Goal: Task Accomplishment & Management: Manage account settings

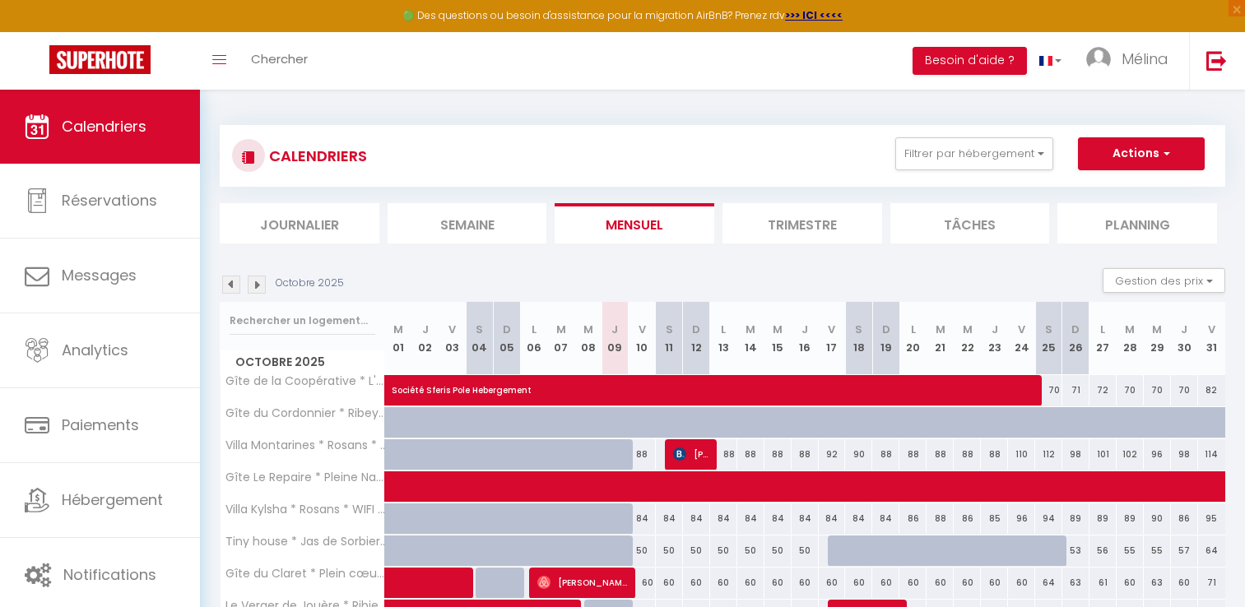
scroll to position [122, 0]
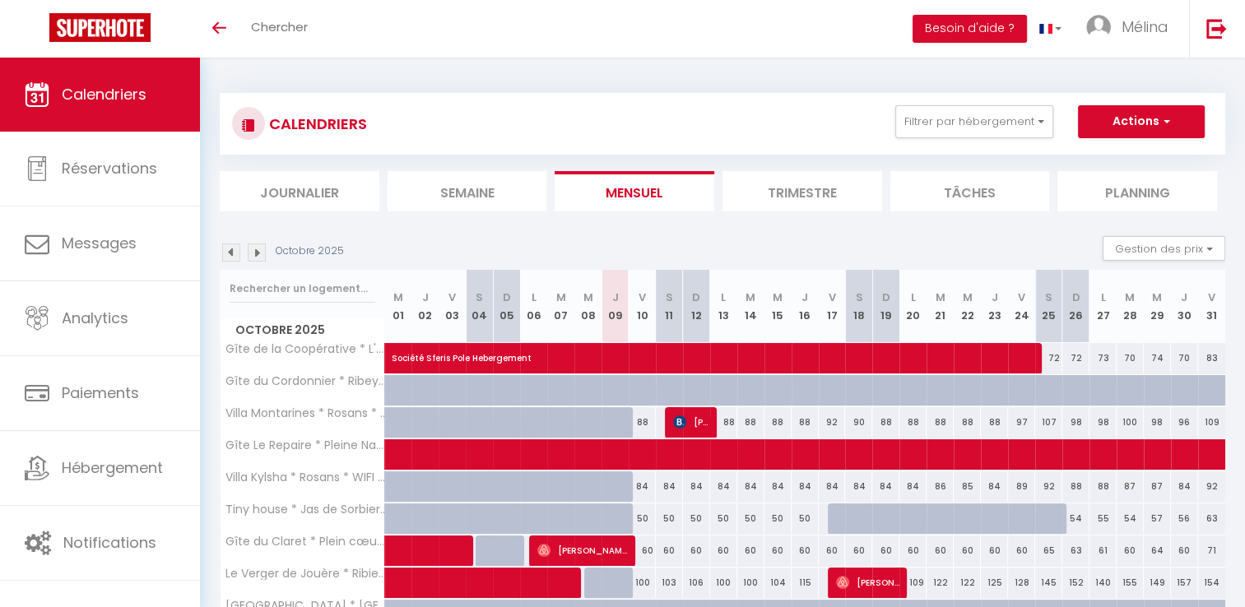
scroll to position [89, 0]
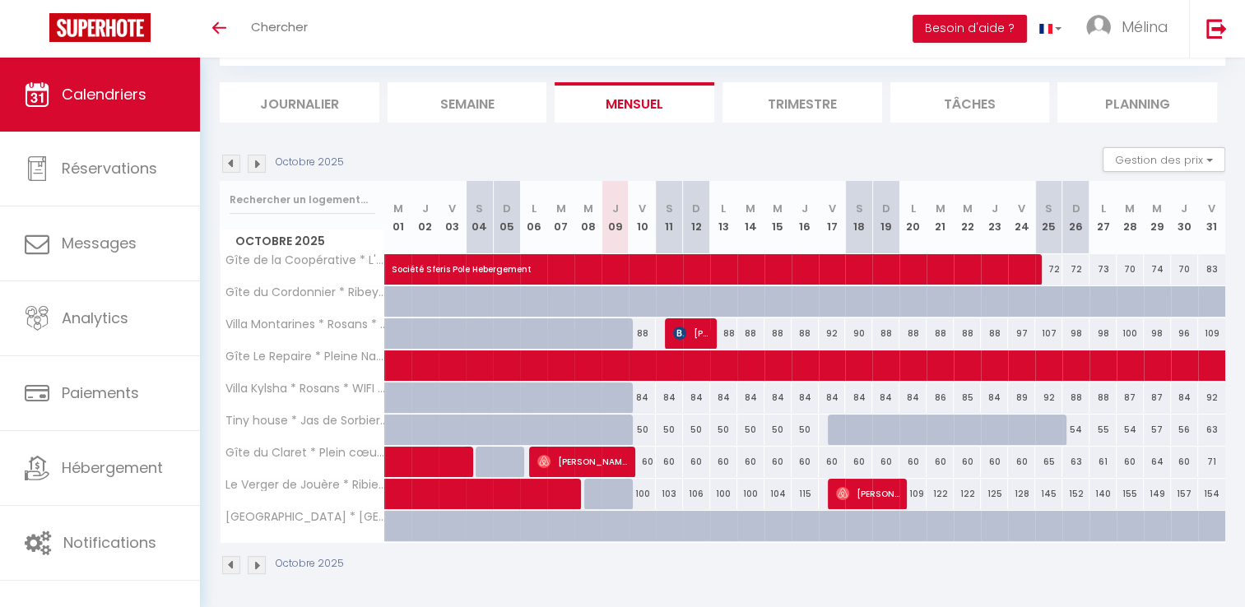
drag, startPoint x: 391, startPoint y: 44, endPoint x: 356, endPoint y: 51, distance: 36.0
click at [356, 51] on div "Toggle menubar Chercher BUTTON Besoin d'aide ? Mélina Paramètres Équipe" at bounding box center [676, 29] width 1114 height 58
click at [1158, 23] on span "Mélina" at bounding box center [1145, 26] width 47 height 21
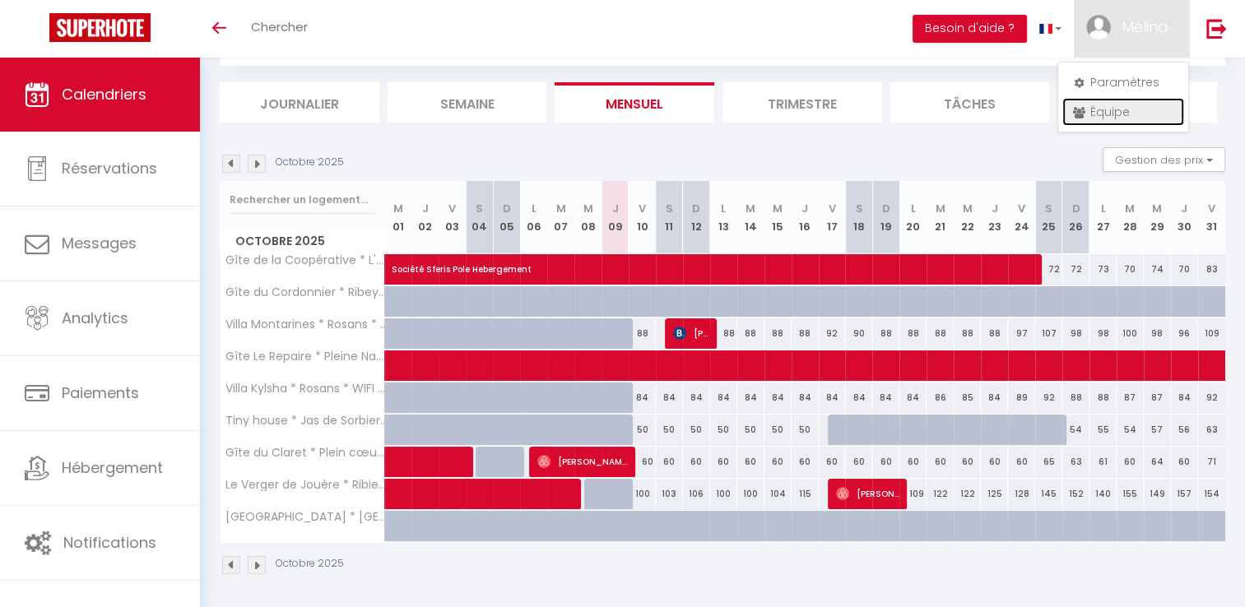
click at [1123, 107] on link "Équipe" at bounding box center [1124, 112] width 122 height 28
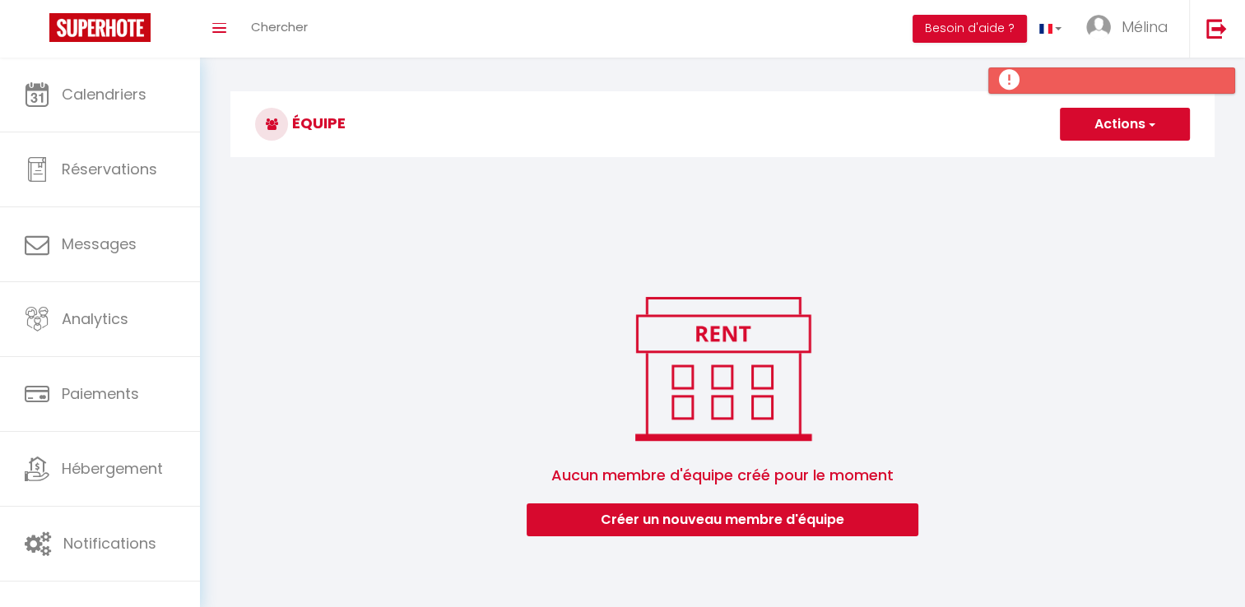
click at [1012, 252] on div "Avatar Prénom Nom Email Actions Aucun membre d'équipe créé pour le moment Créer…" at bounding box center [723, 351] width 1006 height 370
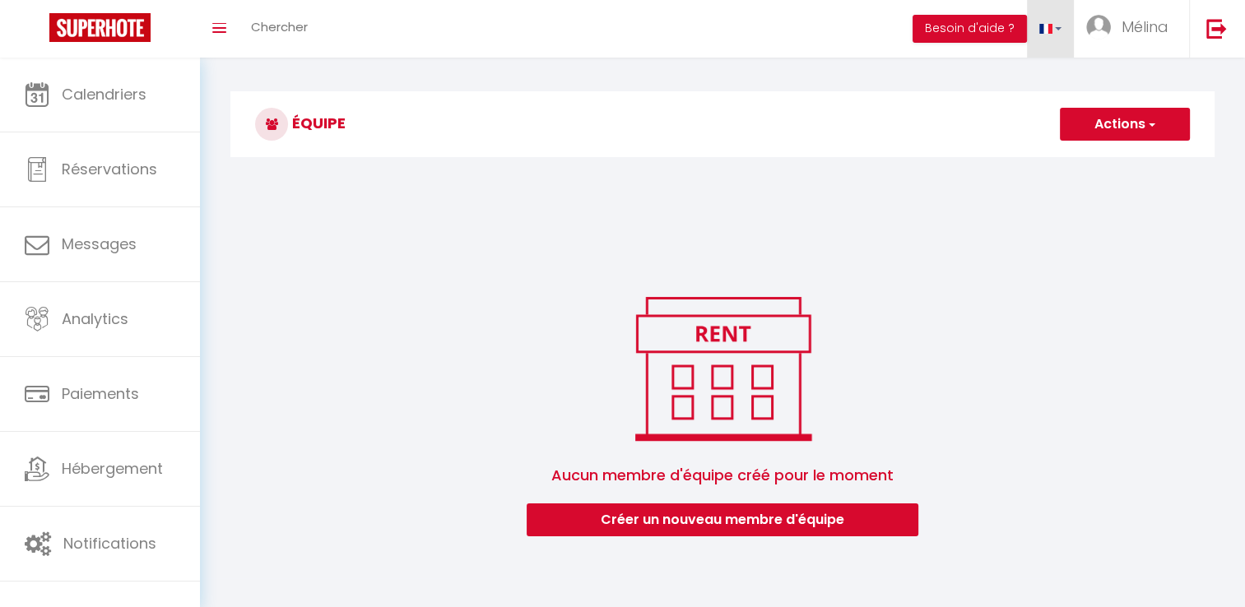
click at [1069, 27] on link at bounding box center [1051, 29] width 48 height 58
click at [1163, 22] on span "Mélina" at bounding box center [1145, 26] width 47 height 21
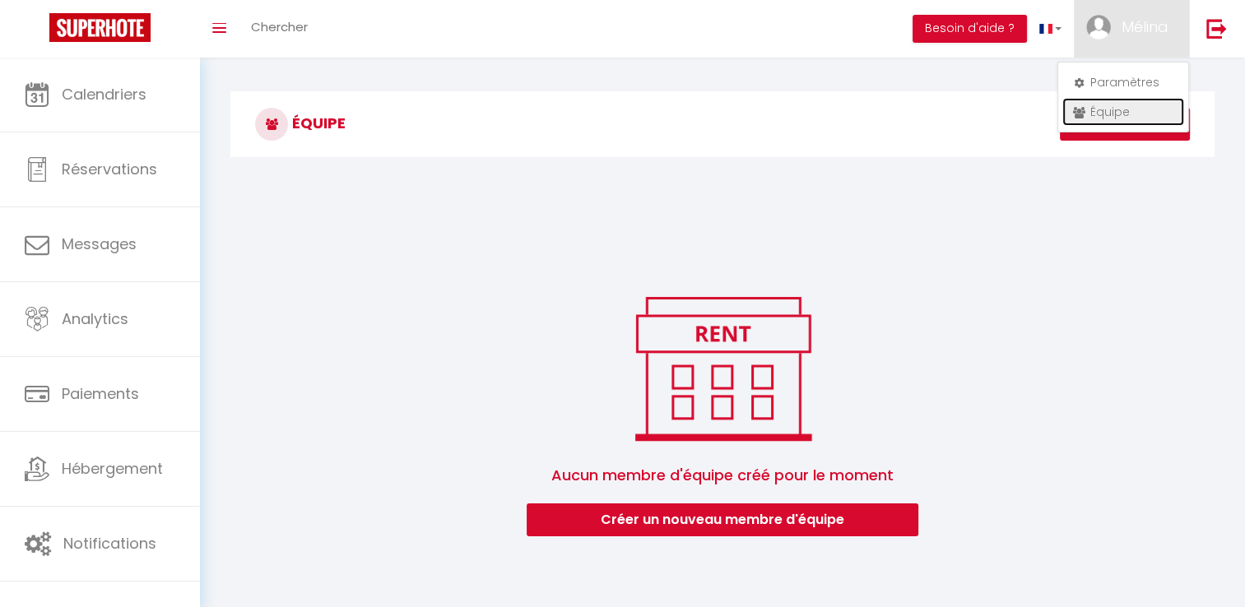
click at [1130, 111] on link "Équipe" at bounding box center [1124, 112] width 122 height 28
click at [1126, 116] on link "Équipe" at bounding box center [1124, 112] width 122 height 28
click at [1087, 107] on link "Équipe" at bounding box center [1124, 112] width 122 height 28
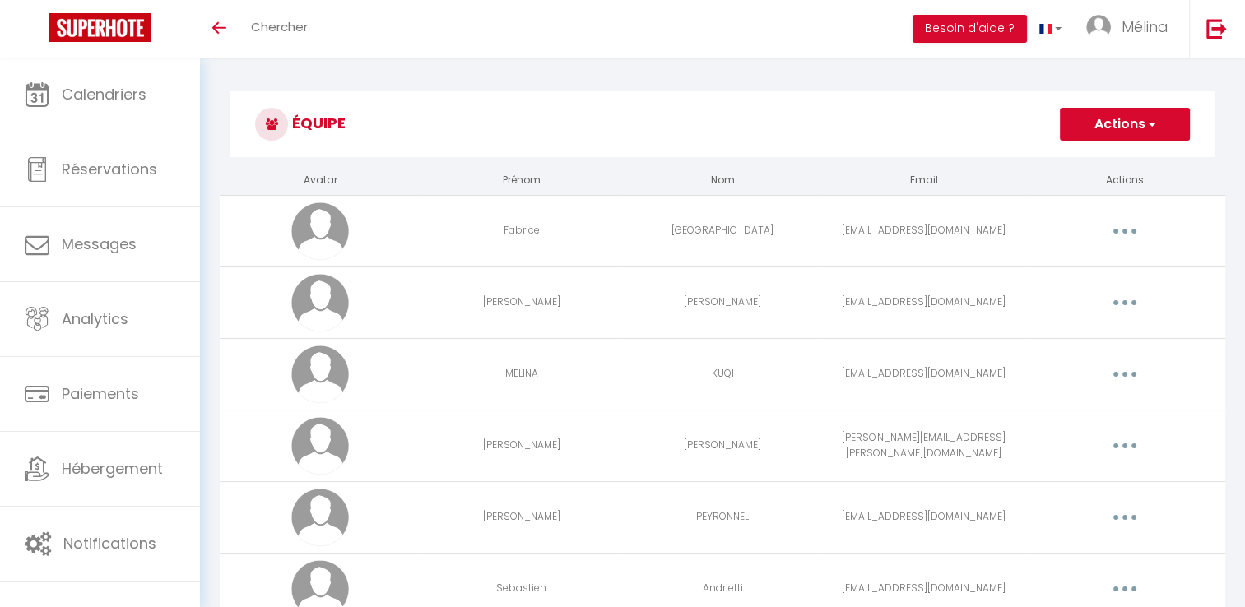
click at [1123, 229] on icon "button" at bounding box center [1125, 231] width 5 height 5
click at [1096, 267] on link "Editer" at bounding box center [1082, 269] width 122 height 28
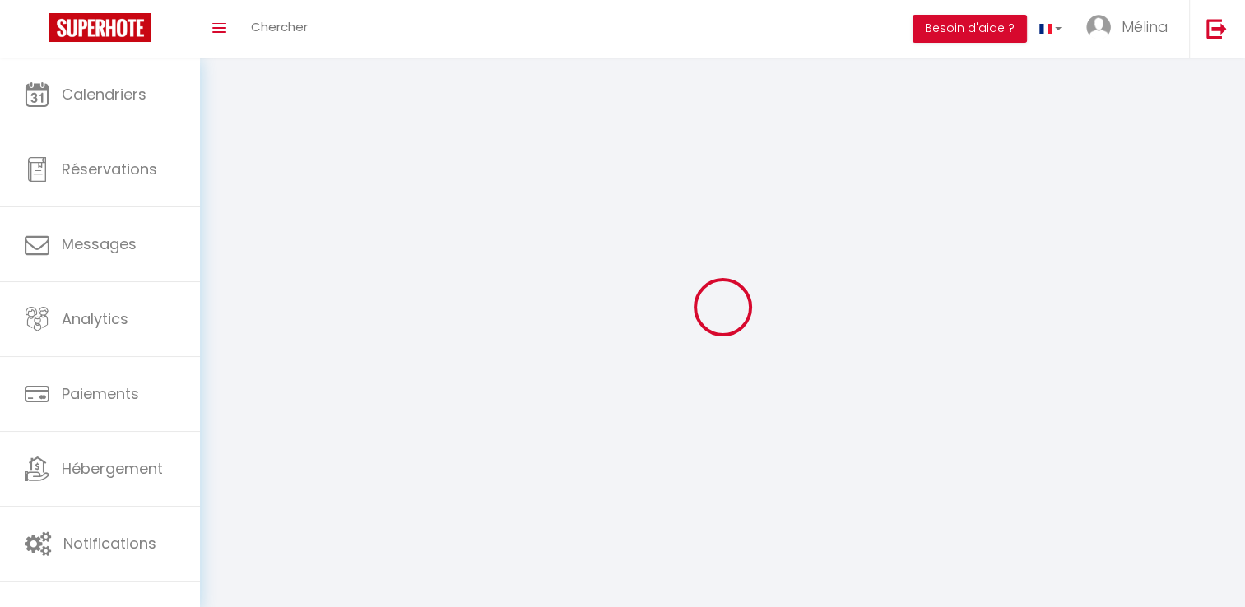
type input "Fabrice"
type input "[GEOGRAPHIC_DATA]"
type input "[EMAIL_ADDRESS][DOMAIN_NAME]"
type textarea "https://app.superhote.com/#/connect/6T9MM8HGuP"
checkbox input "false"
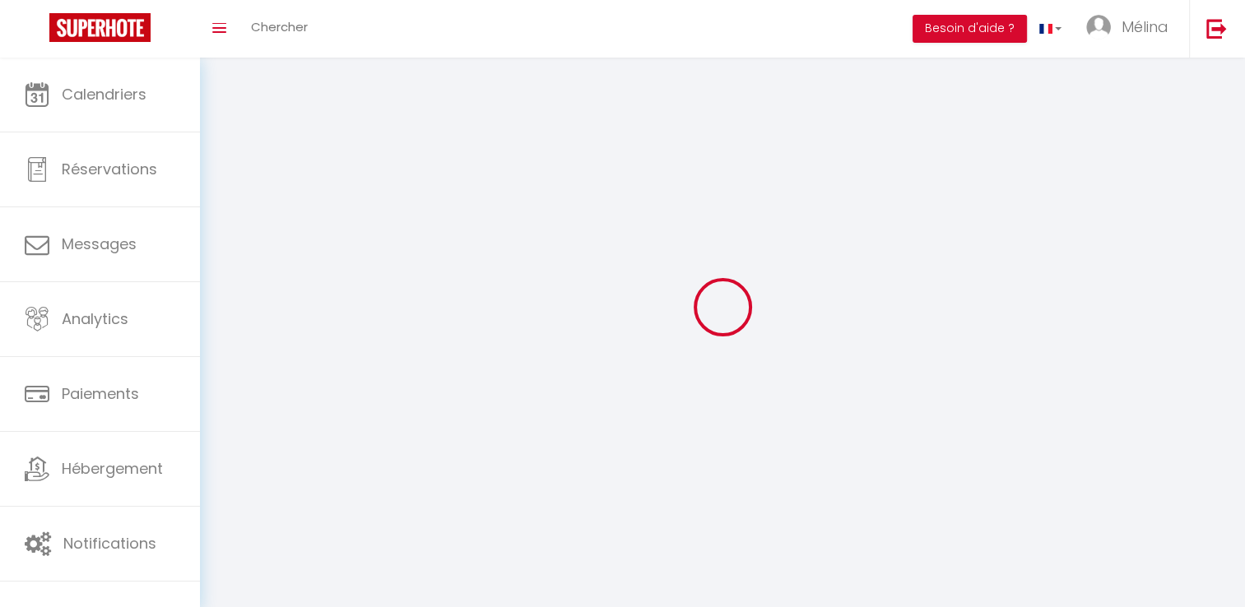
checkbox input "true"
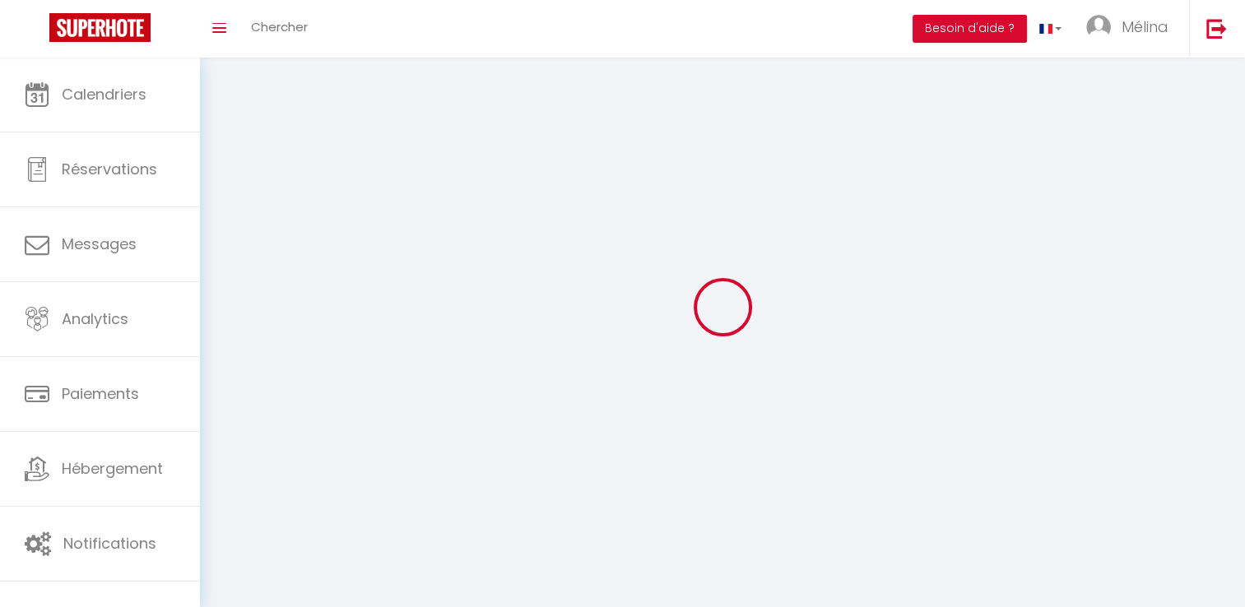
checkbox input "true"
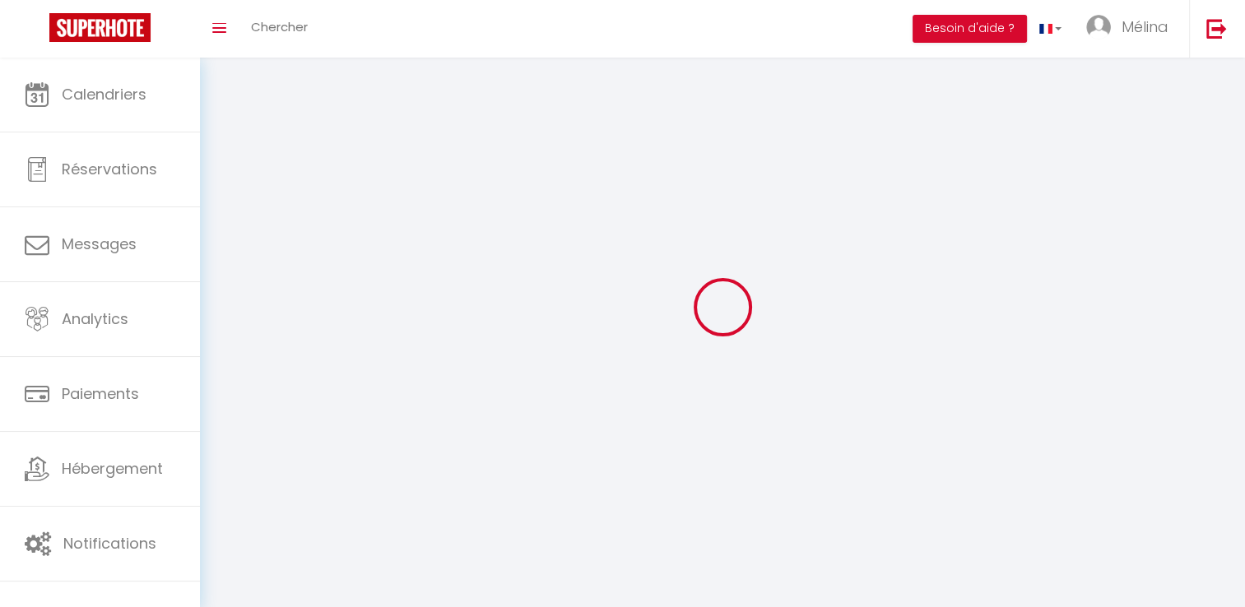
checkbox input "true"
checkbox input "false"
checkbox input "true"
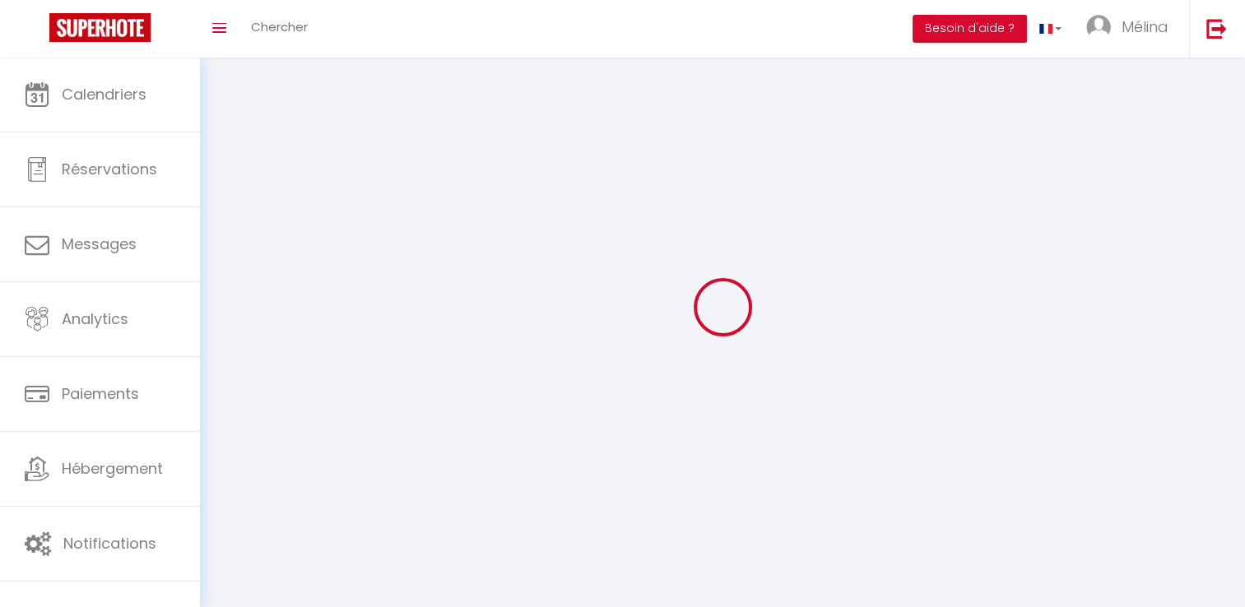
checkbox input "false"
checkbox input "true"
checkbox input "false"
select select
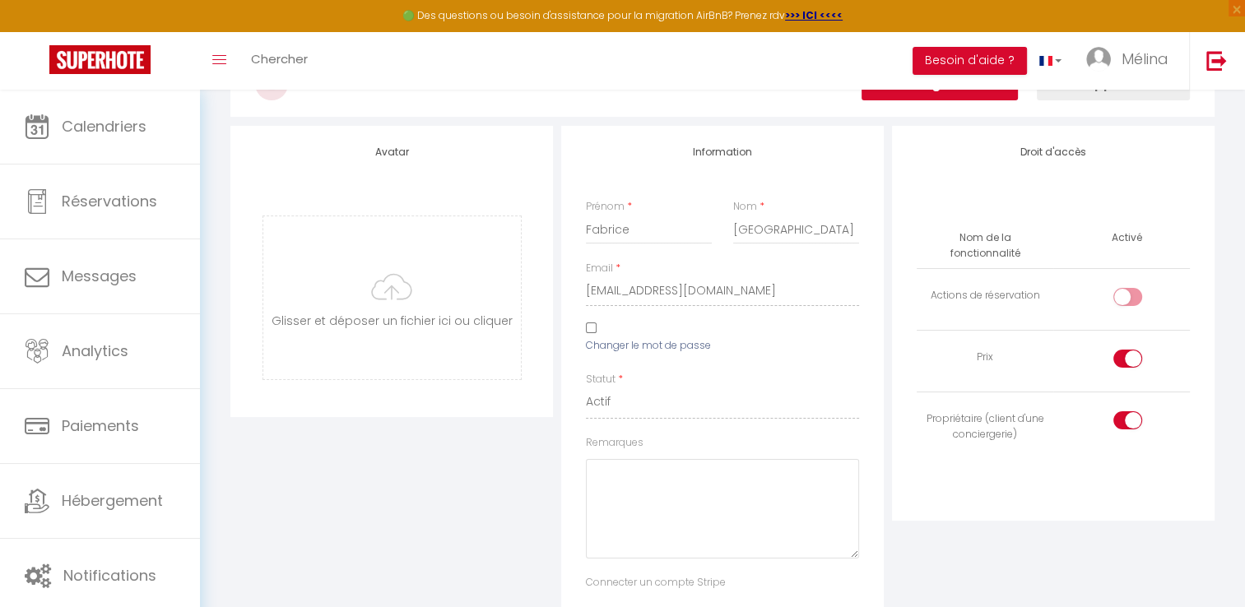
scroll to position [165, 0]
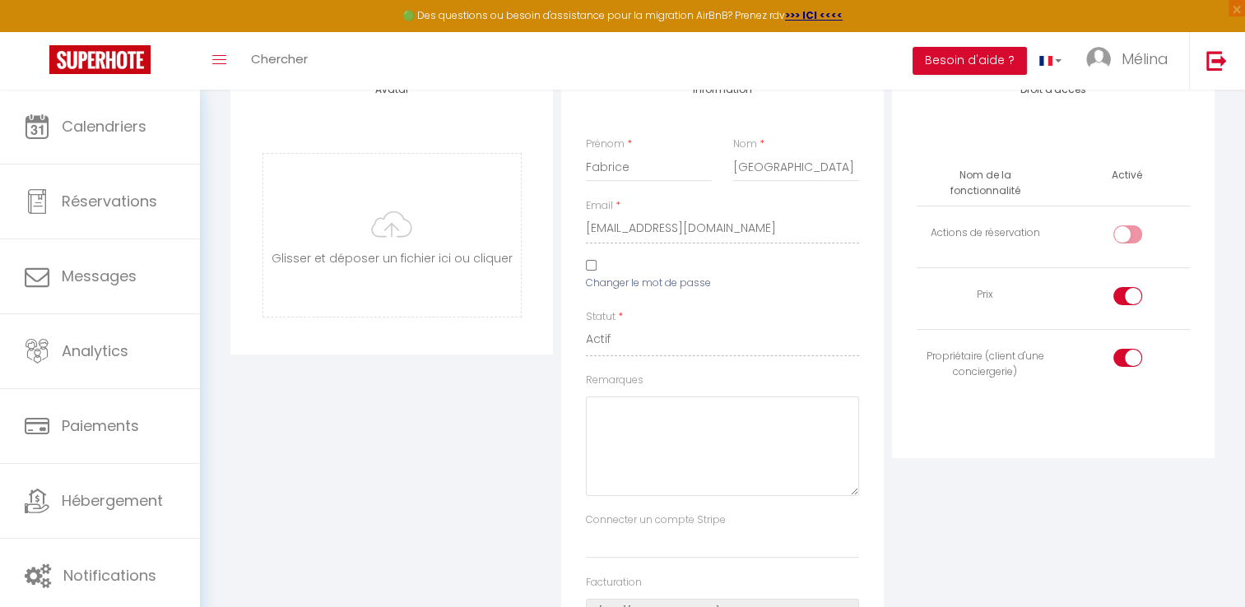
click at [588, 260] on div "Changer le mot de passe" at bounding box center [648, 278] width 147 height 37
click at [595, 267] on input "Changer le mot de passe" at bounding box center [591, 265] width 11 height 11
click at [583, 260] on div "Changer le mot de passe" at bounding box center [648, 278] width 147 height 37
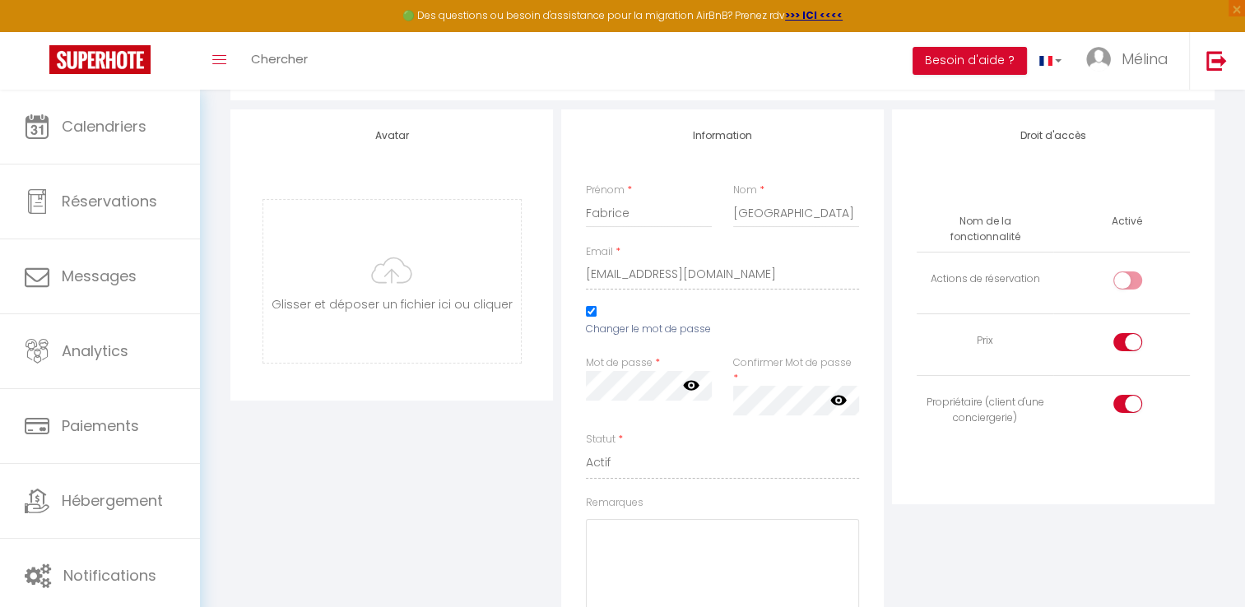
scroll to position [0, 0]
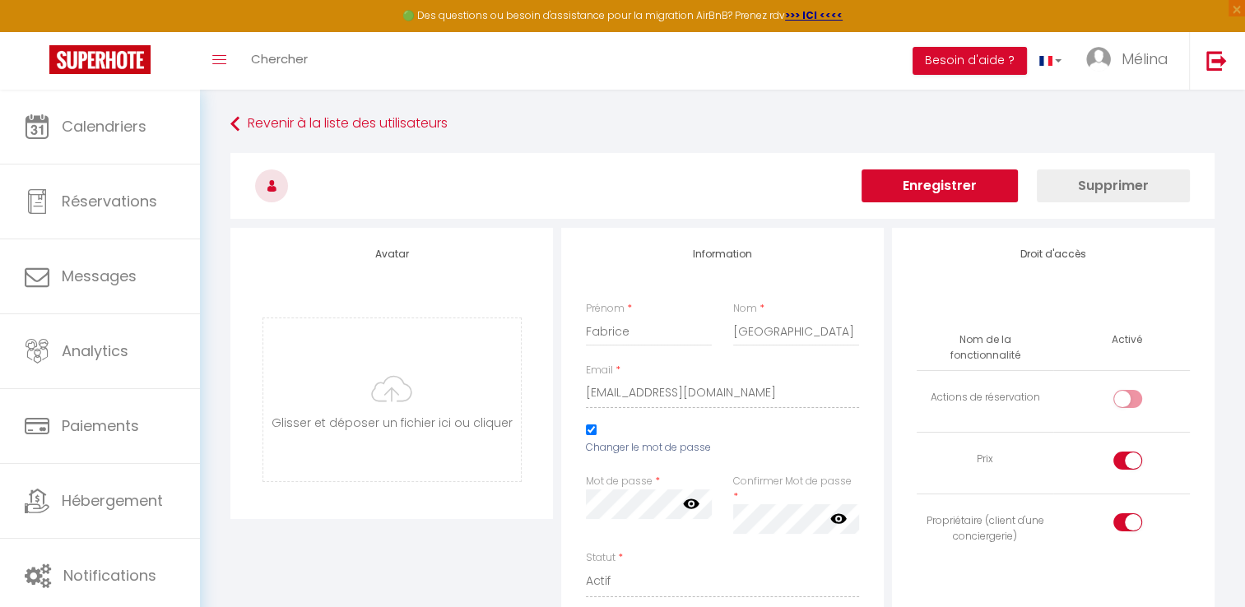
click at [589, 425] on div "Changer le mot de passe" at bounding box center [648, 443] width 147 height 37
click at [586, 430] on input "Changer le mot de passe" at bounding box center [591, 430] width 11 height 11
checkbox input "false"
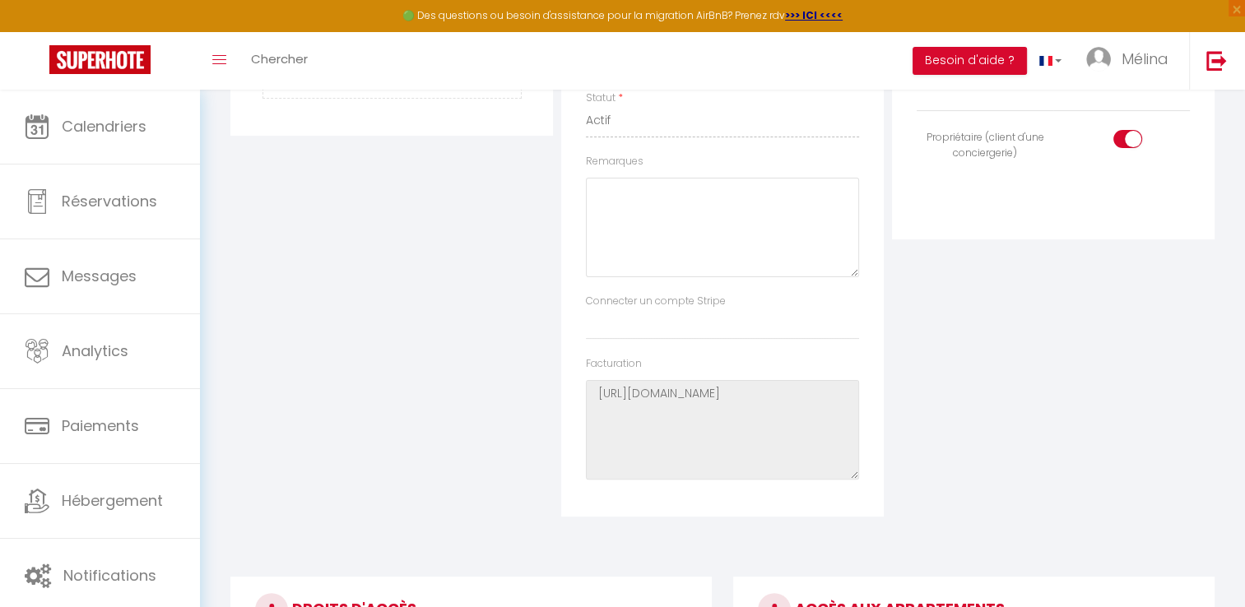
scroll to position [16, 0]
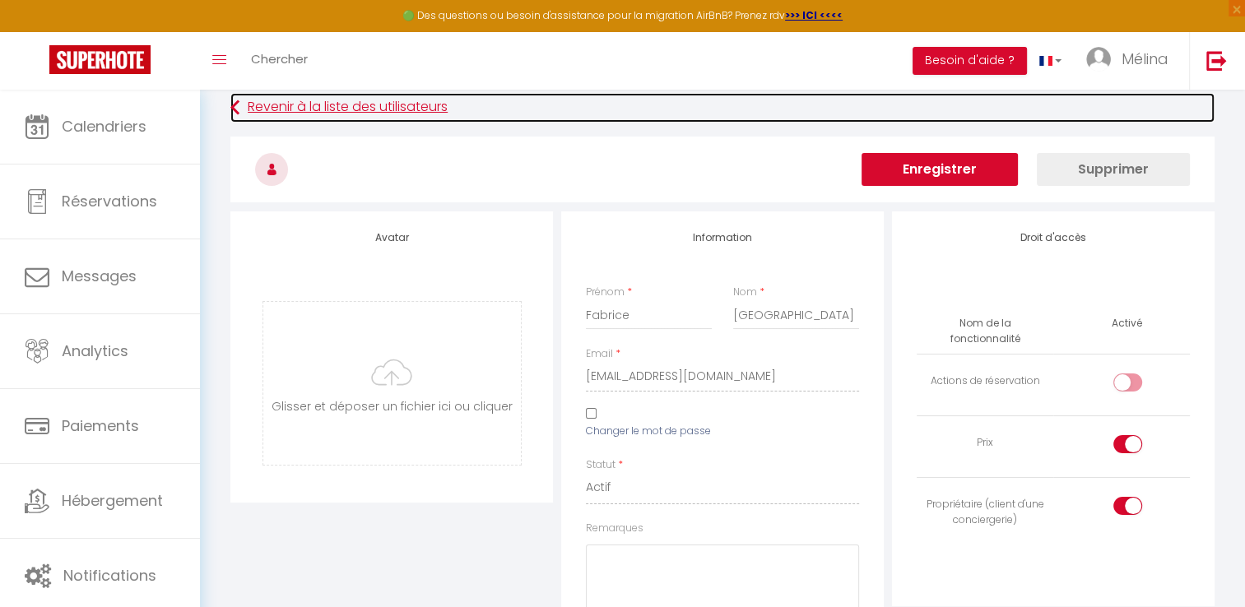
click at [402, 107] on link "Revenir à la liste des utilisateurs" at bounding box center [722, 108] width 984 height 30
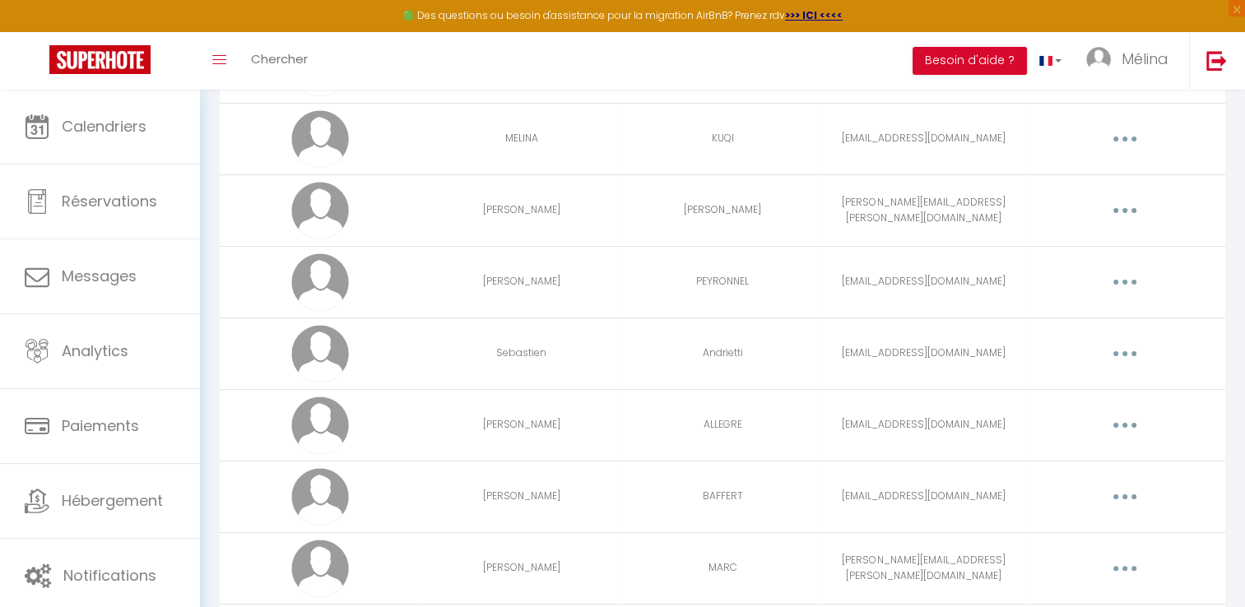
scroll to position [458, 0]
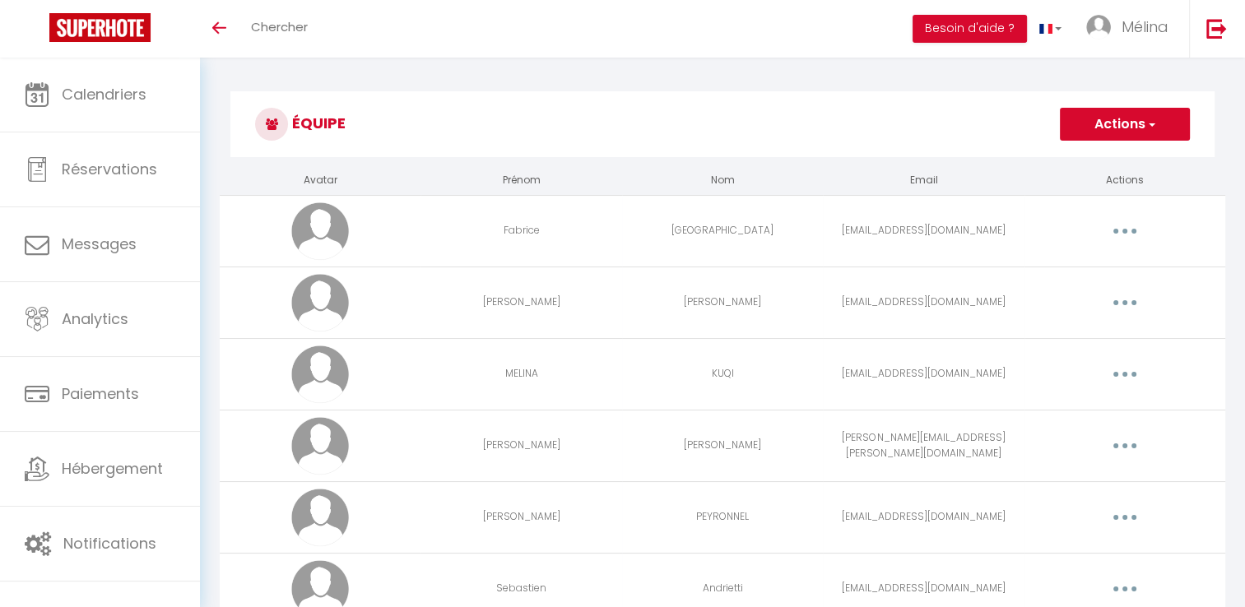
scroll to position [426, 0]
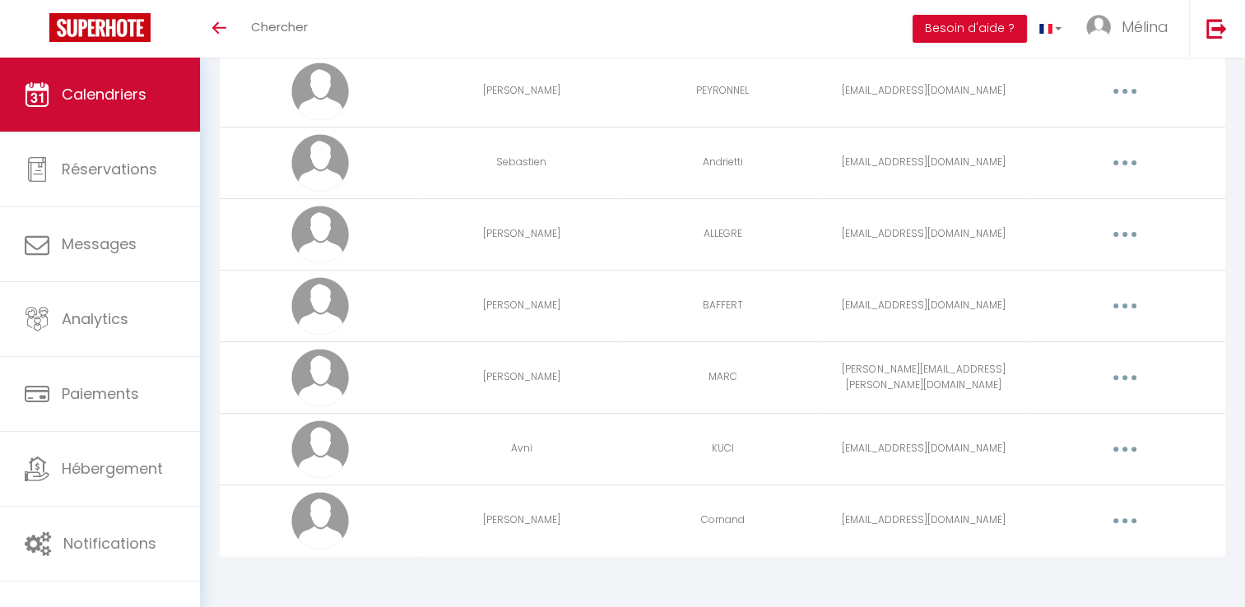
click at [115, 113] on link "Calendriers" at bounding box center [100, 95] width 200 height 74
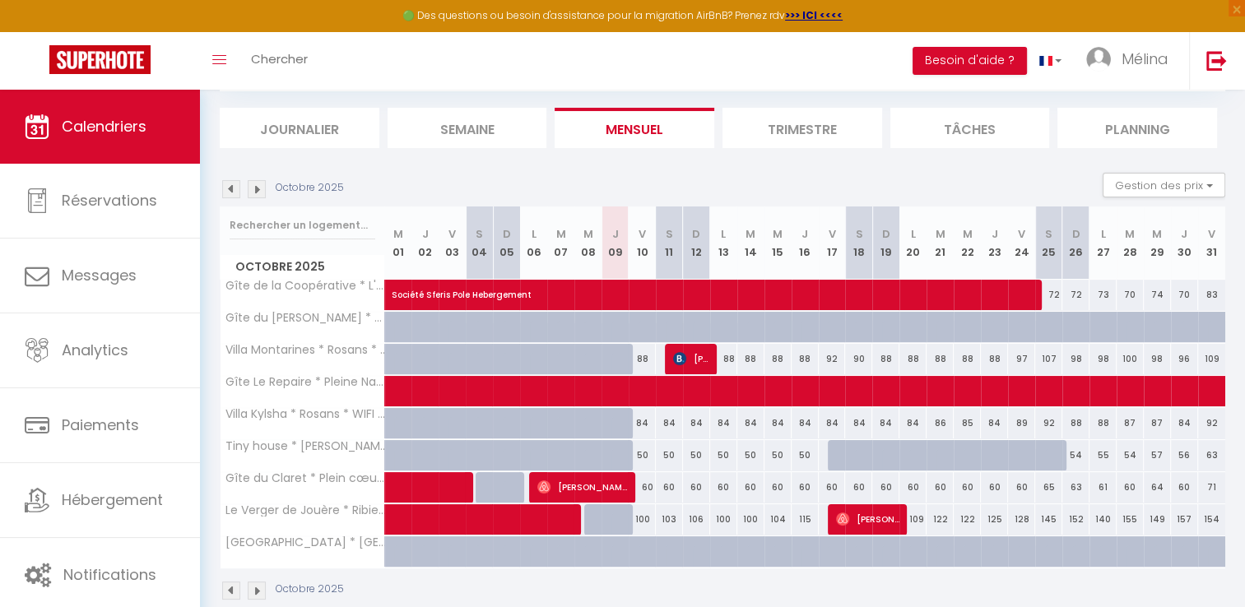
scroll to position [122, 0]
